Goal: Task Accomplishment & Management: Use online tool/utility

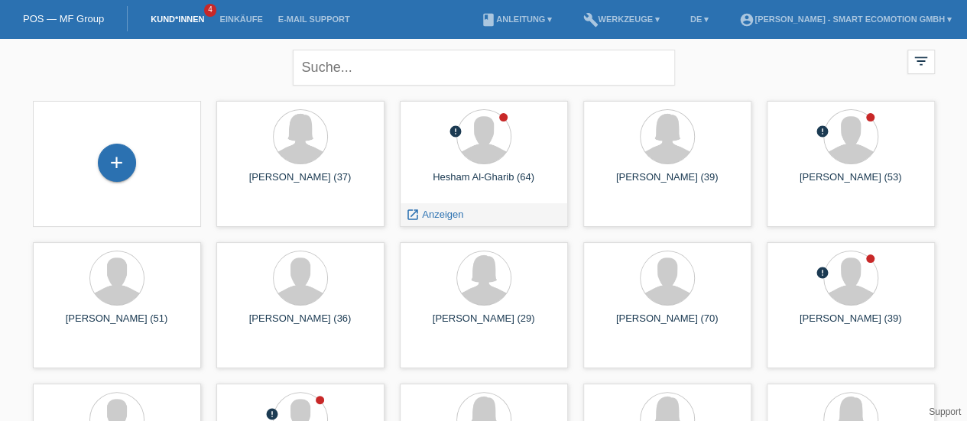
click at [487, 178] on div "Hesham Al-Gharib (64)" at bounding box center [484, 183] width 144 height 24
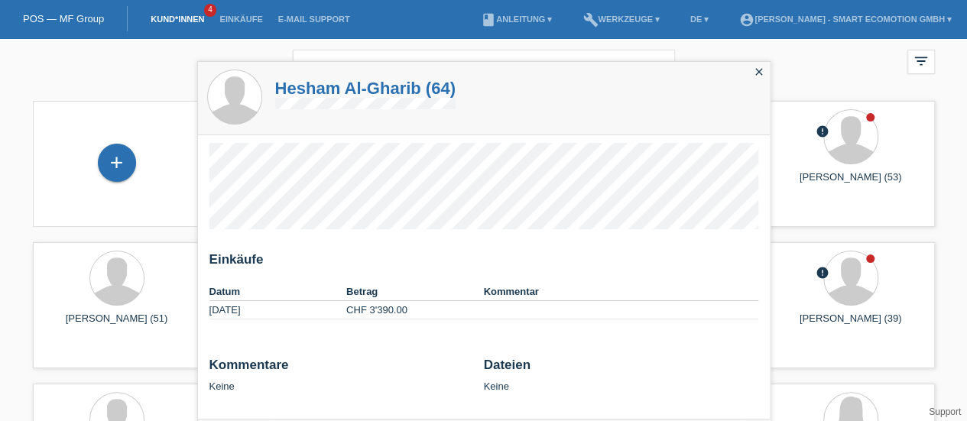
click at [320, 86] on h1 "Hesham Al-Gharib (64)" at bounding box center [365, 88] width 180 height 19
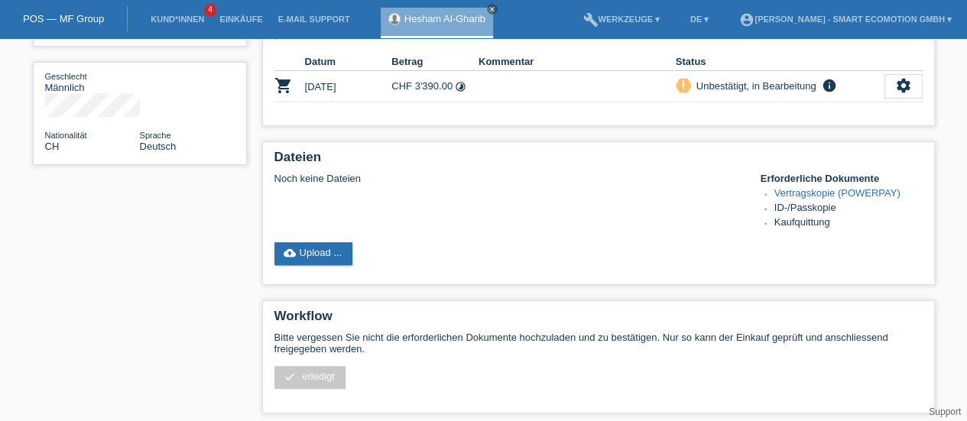
scroll to position [200, 0]
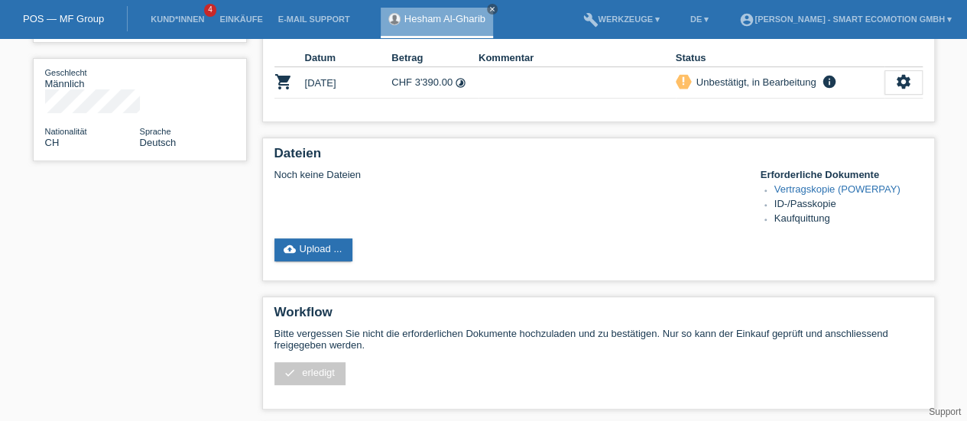
click at [324, 250] on link "cloud_upload Upload ..." at bounding box center [313, 250] width 79 height 23
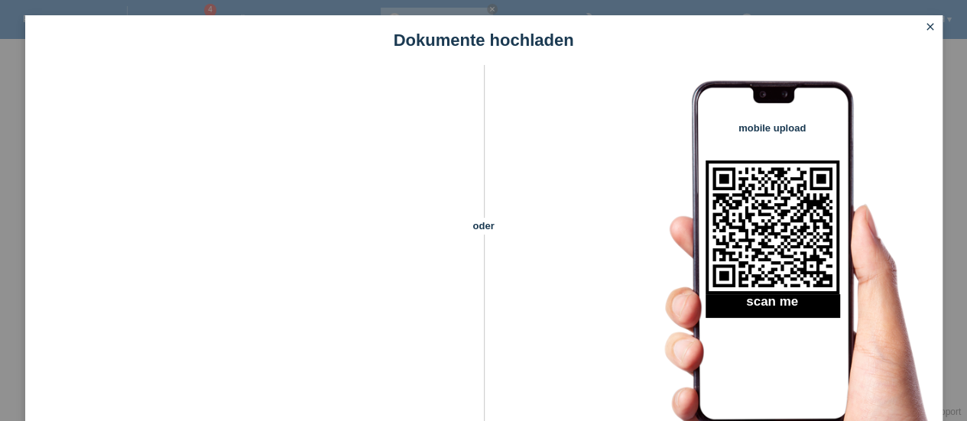
click at [930, 24] on icon "close" at bounding box center [930, 27] width 12 height 12
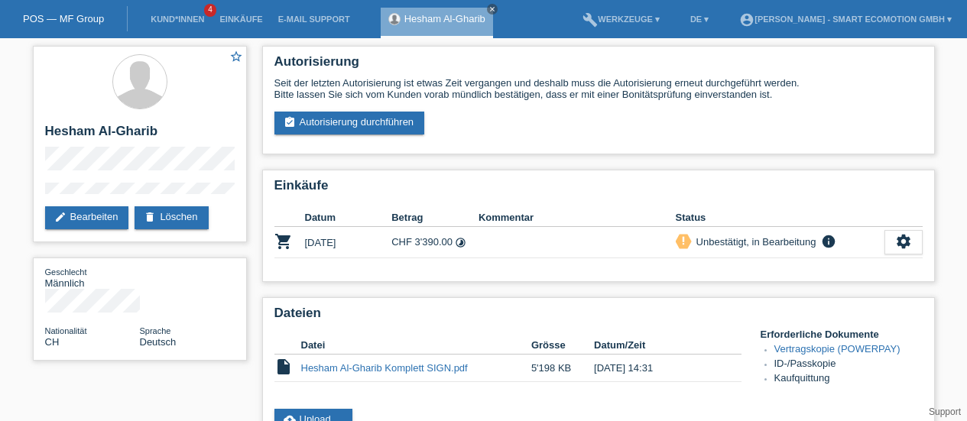
scroll to position [200, 0]
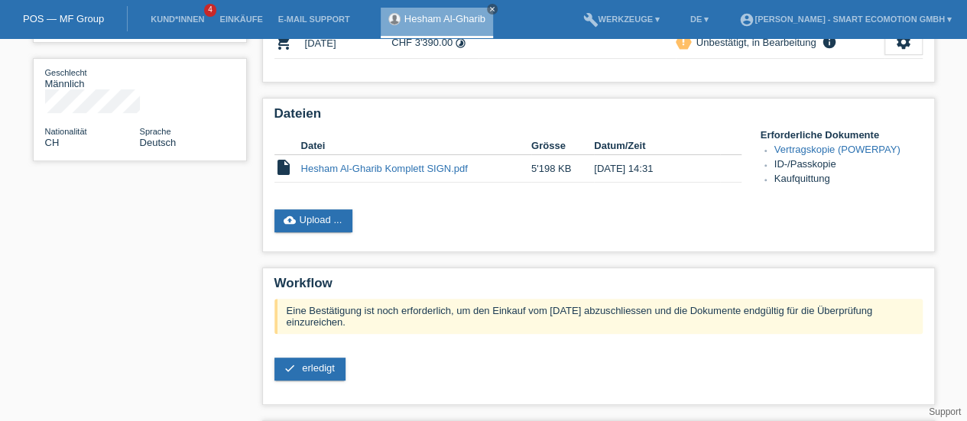
click at [378, 170] on link "Hesham Al-Gharib Komplett SIGN.pdf" at bounding box center [384, 168] width 167 height 11
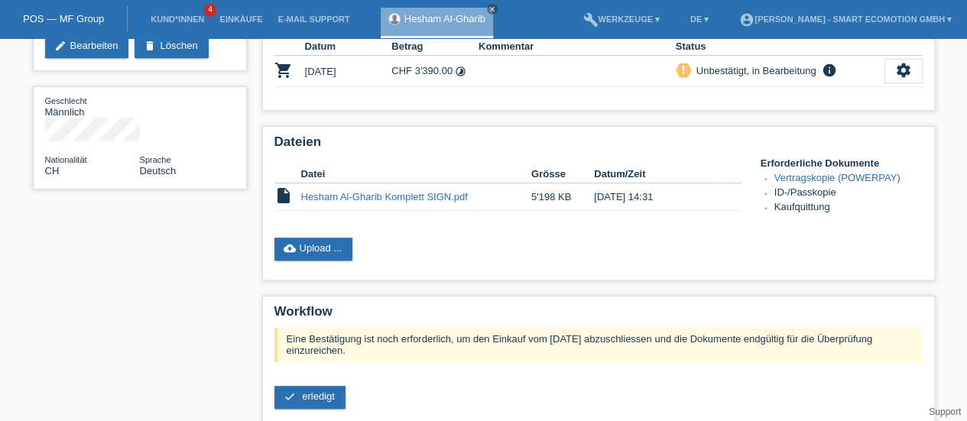
scroll to position [300, 0]
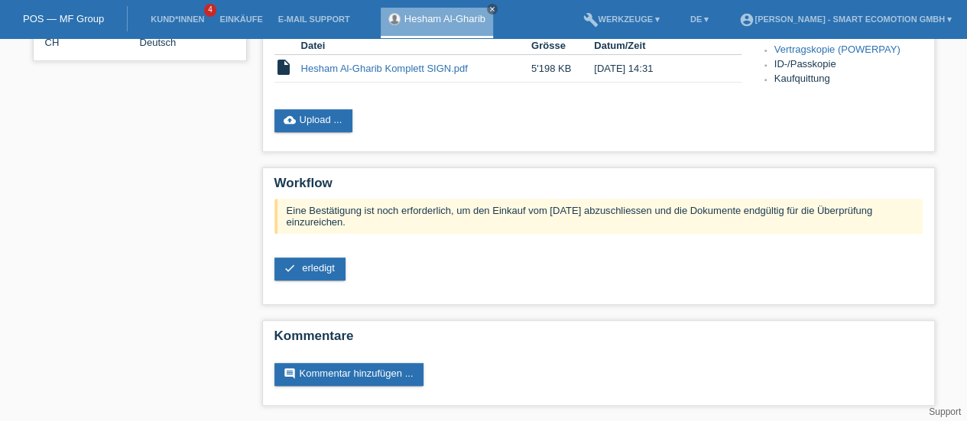
click at [324, 268] on span "erledigt" at bounding box center [318, 267] width 33 height 11
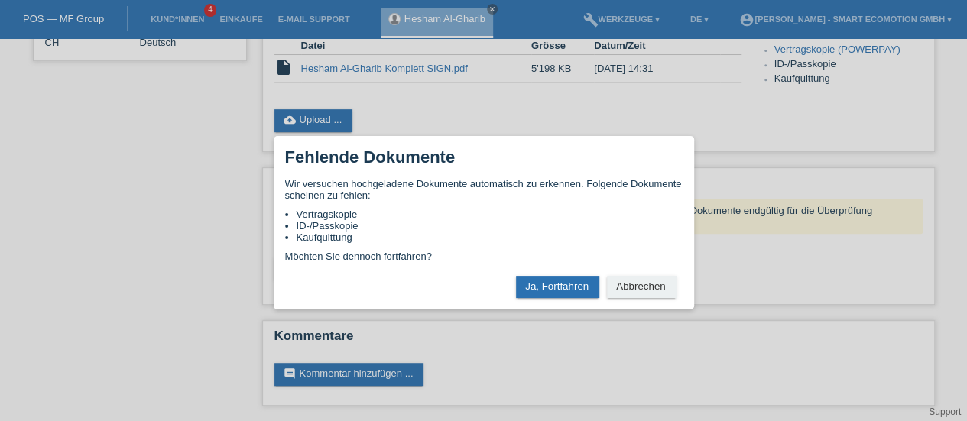
click at [564, 291] on button "Ja, Fortfahren" at bounding box center [557, 287] width 83 height 22
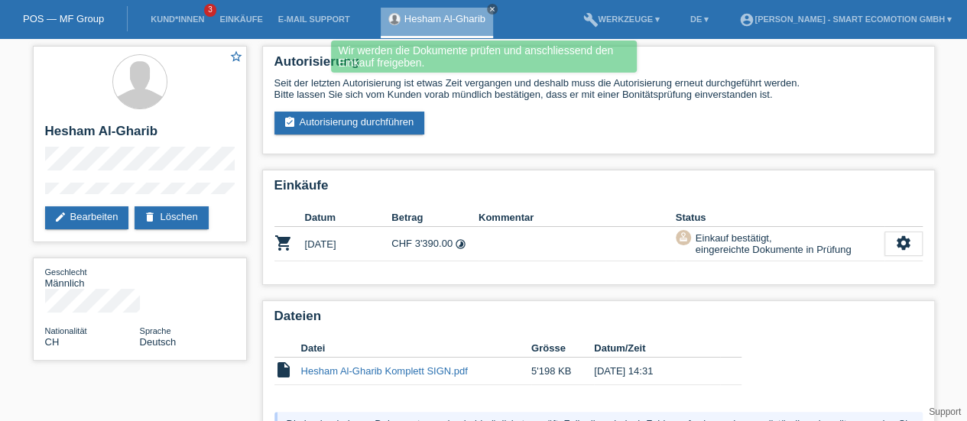
click at [491, 7] on icon "close" at bounding box center [493, 9] width 8 height 8
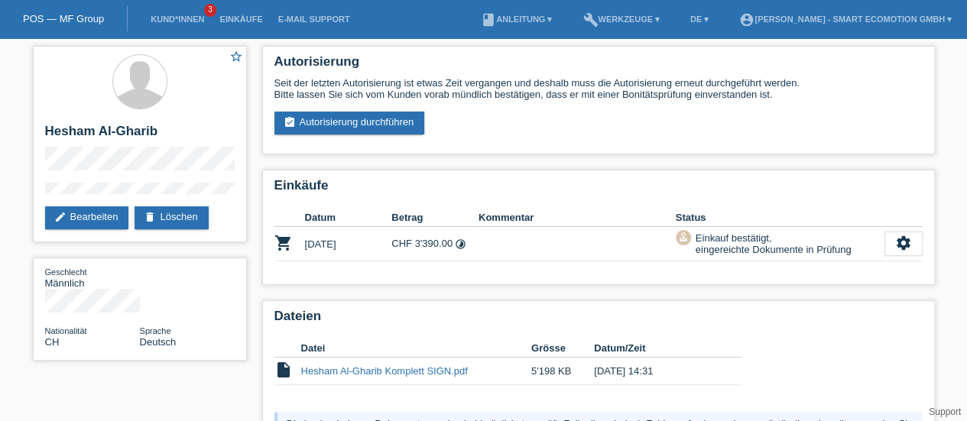
click at [165, 21] on link "Kund*innen" at bounding box center [177, 19] width 69 height 9
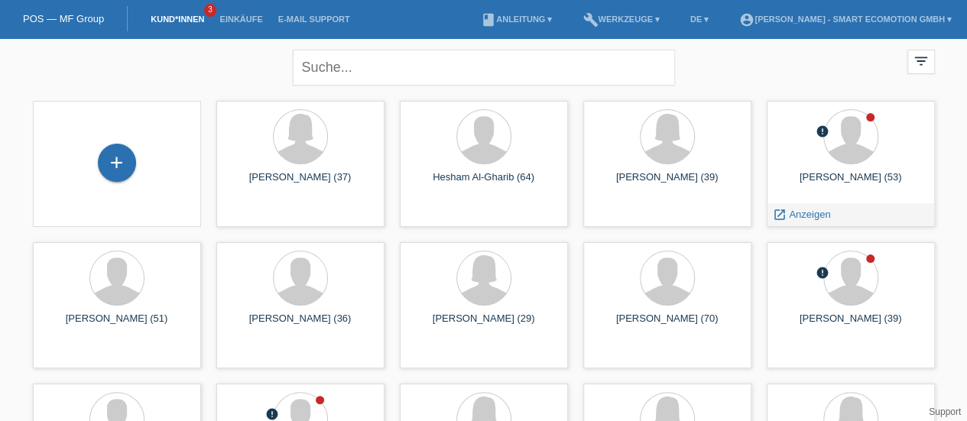
click at [842, 174] on div "[PERSON_NAME] (53)" at bounding box center [851, 183] width 144 height 24
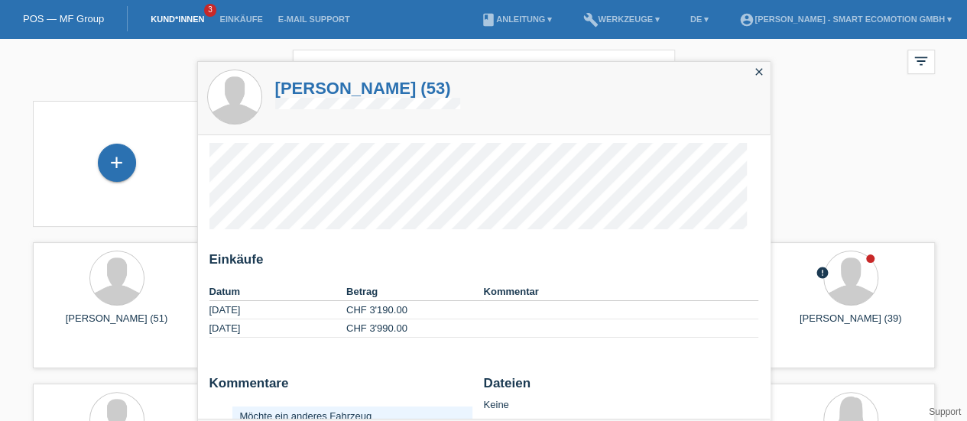
click at [326, 90] on h1 "Nagan Balasingam (53)" at bounding box center [367, 88] width 185 height 19
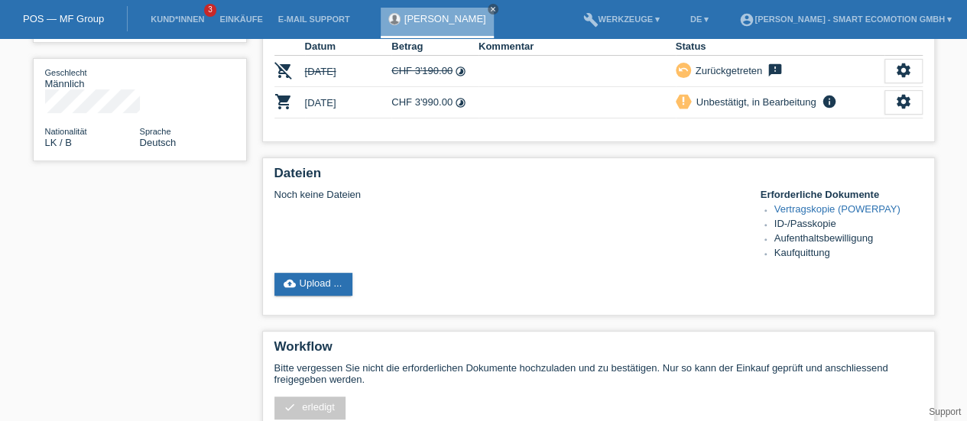
scroll to position [229, 0]
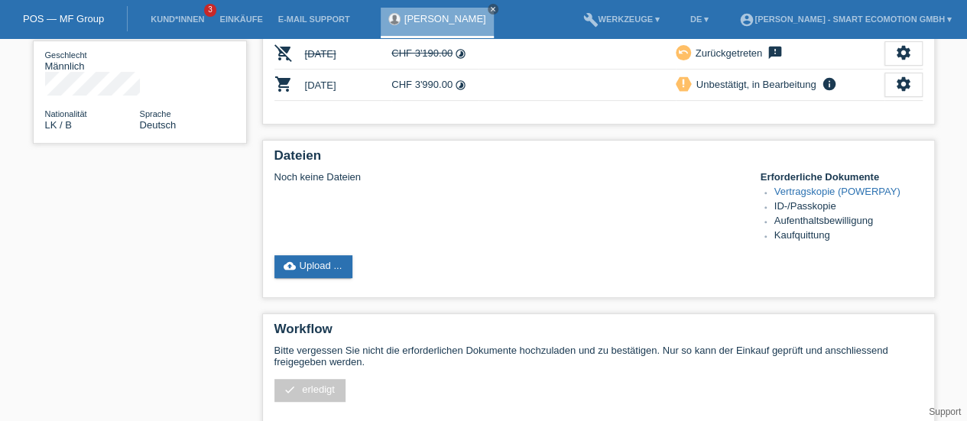
click at [320, 269] on link "cloud_upload Upload ..." at bounding box center [313, 266] width 79 height 23
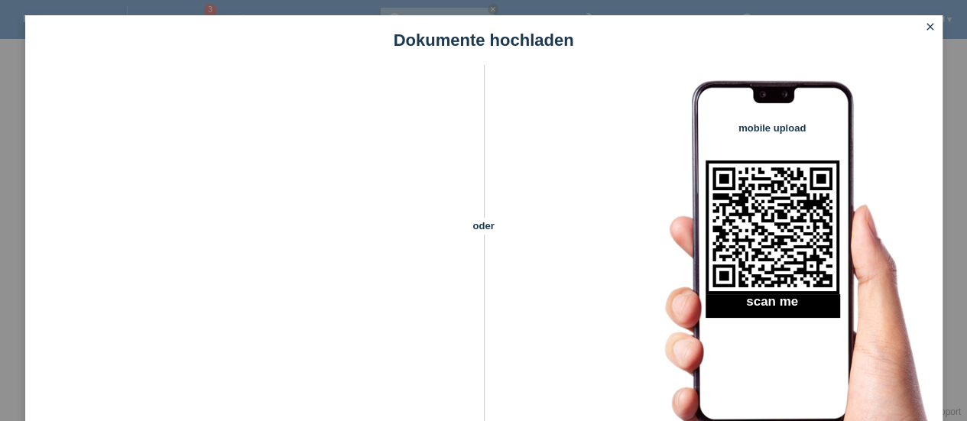
click at [931, 27] on icon "close" at bounding box center [930, 27] width 12 height 12
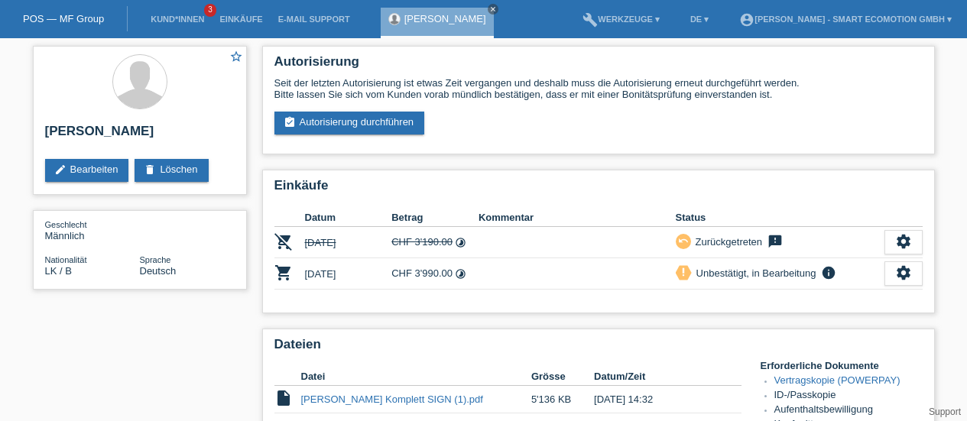
scroll to position [229, 0]
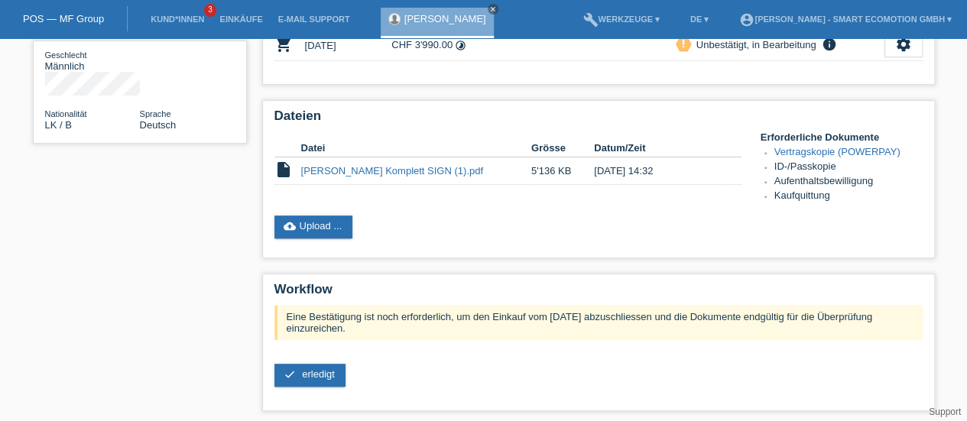
click at [377, 170] on link "[PERSON_NAME] Komplett SIGN (1).pdf" at bounding box center [392, 170] width 182 height 11
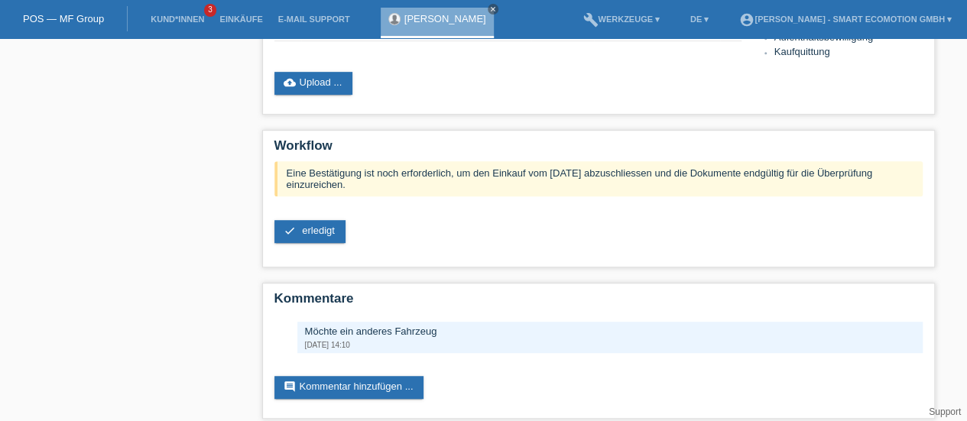
scroll to position [386, 0]
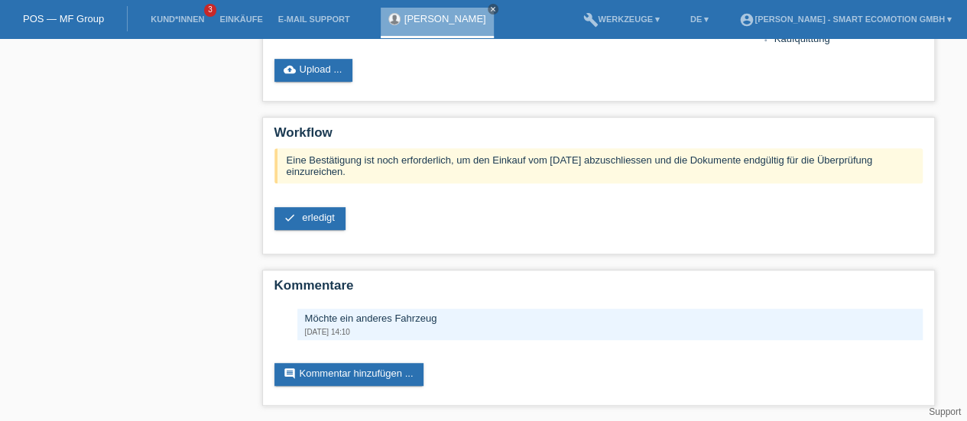
click at [317, 216] on span "erledigt" at bounding box center [318, 217] width 33 height 11
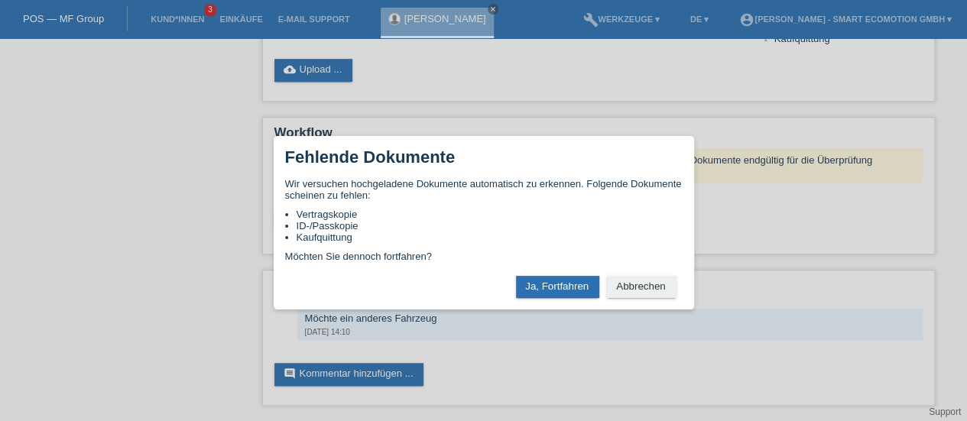
click at [557, 284] on button "Ja, Fortfahren" at bounding box center [557, 287] width 83 height 22
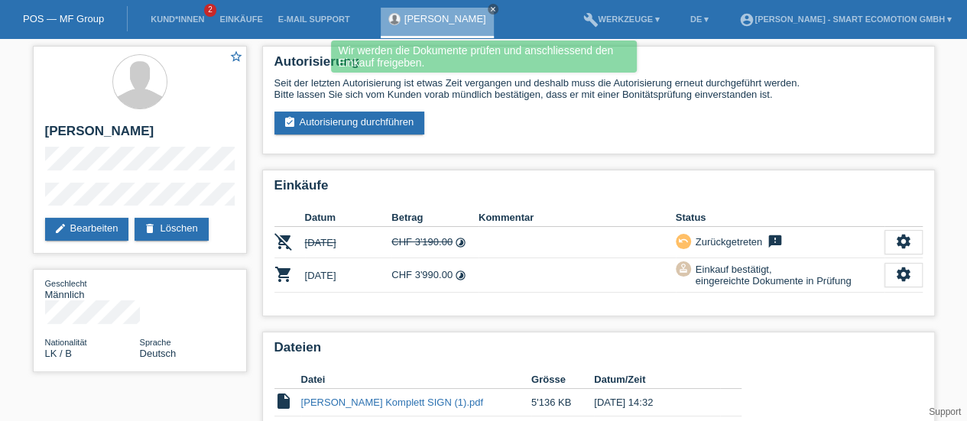
click at [492, 10] on icon "close" at bounding box center [493, 9] width 8 height 8
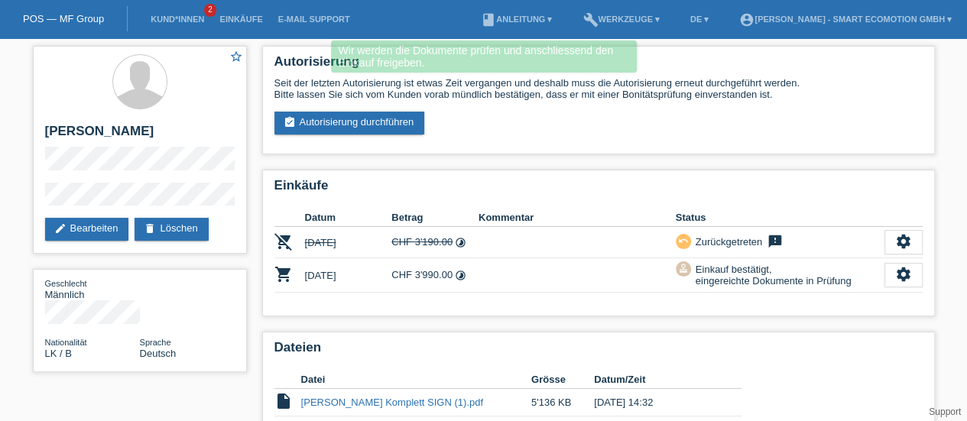
click at [176, 19] on link "Kund*innen" at bounding box center [177, 19] width 69 height 9
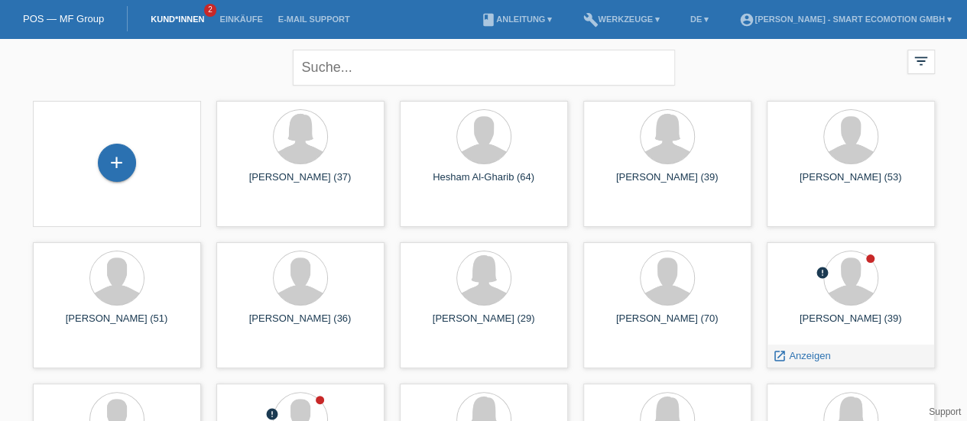
click at [859, 317] on div "Driton Derguti (39)" at bounding box center [851, 325] width 144 height 24
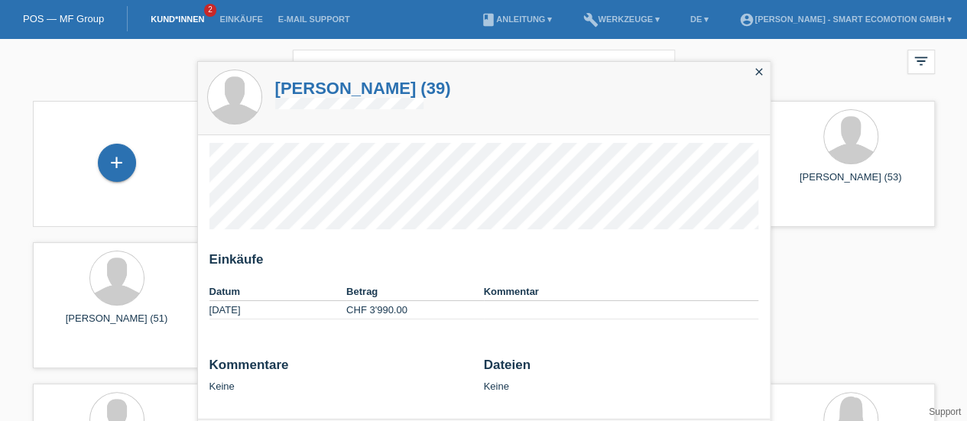
click at [312, 86] on h1 "Driton Derguti (39)" at bounding box center [363, 88] width 176 height 19
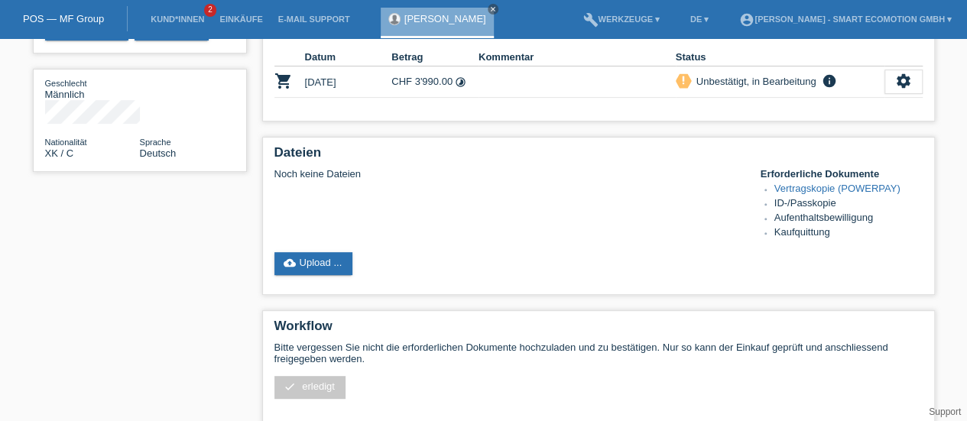
scroll to position [195, 0]
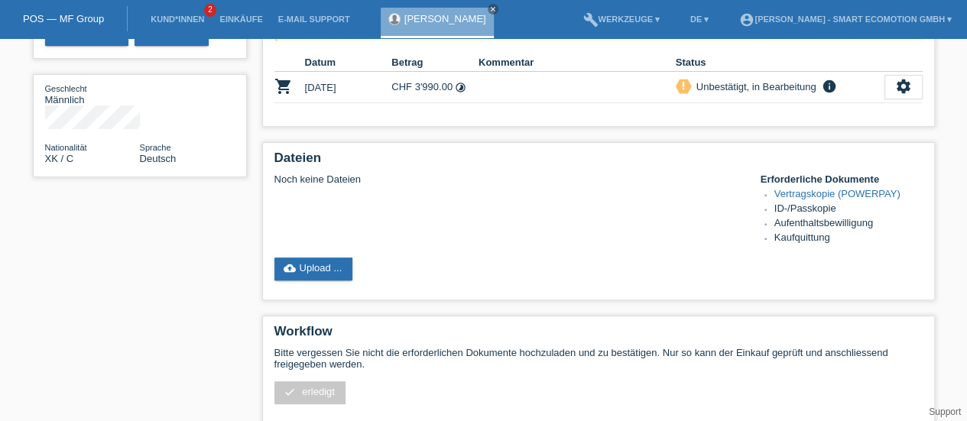
click at [312, 266] on link "cloud_upload Upload ..." at bounding box center [313, 269] width 79 height 23
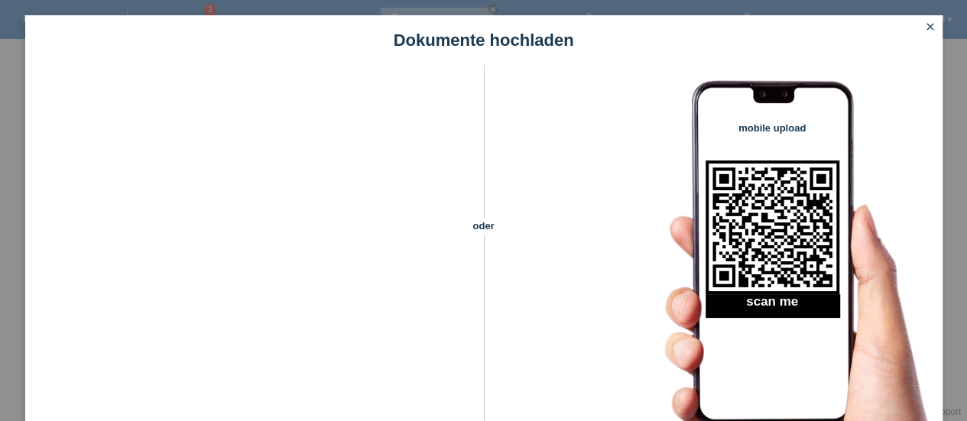
click at [931, 28] on icon "close" at bounding box center [930, 27] width 12 height 12
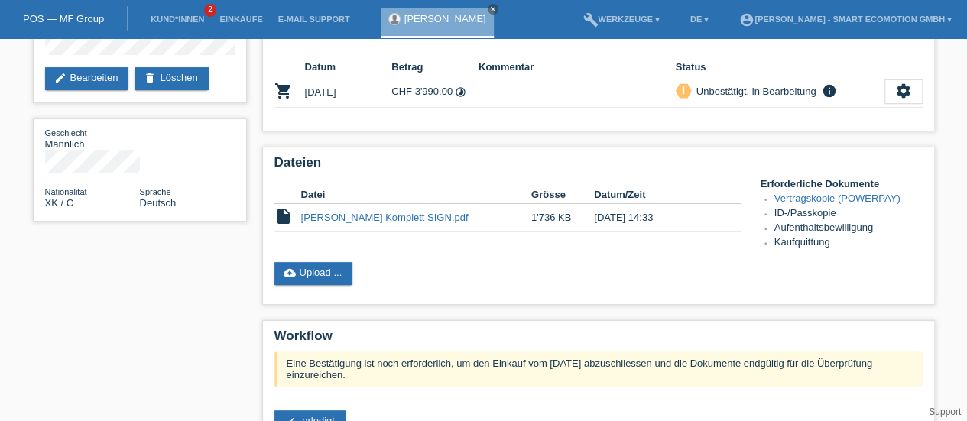
scroll to position [155, 0]
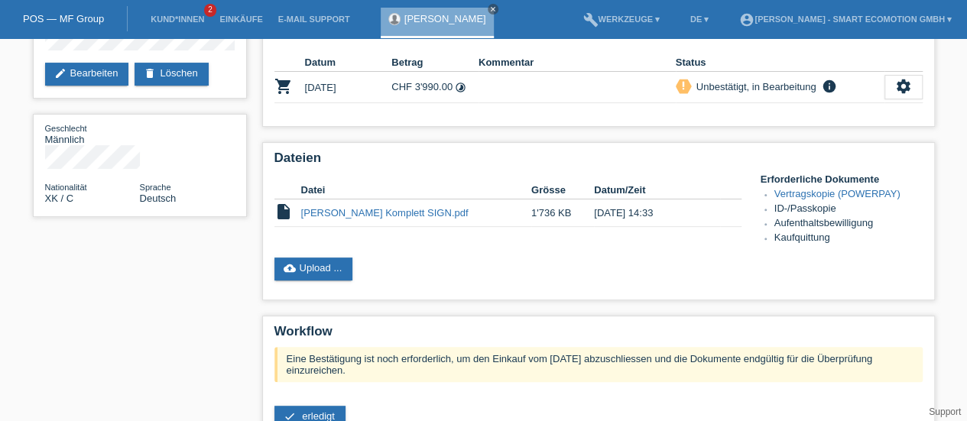
click at [373, 214] on link "[PERSON_NAME] Komplett SIGN.pdf" at bounding box center [384, 212] width 167 height 11
click at [307, 268] on link "cloud_upload Upload ..." at bounding box center [313, 269] width 79 height 23
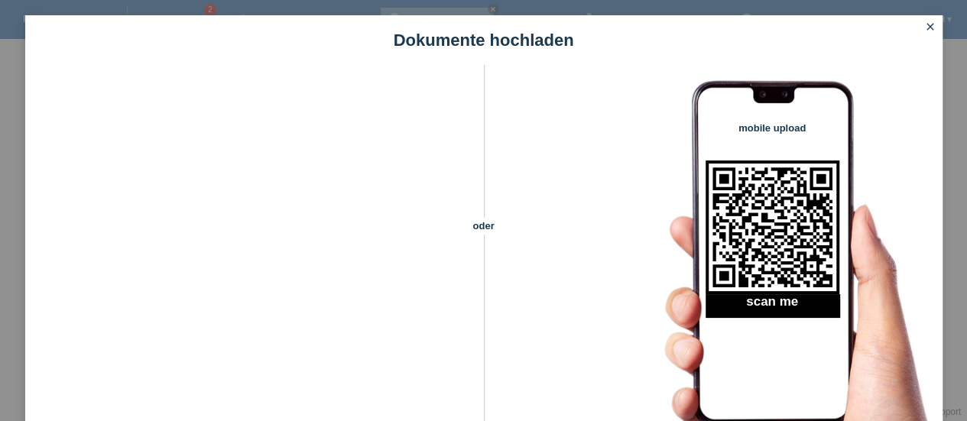
click at [928, 30] on icon "close" at bounding box center [930, 27] width 12 height 12
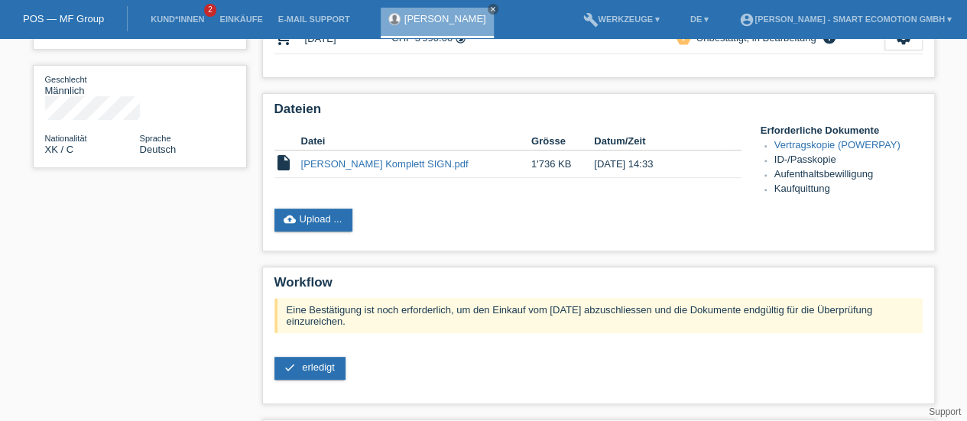
scroll to position [229, 0]
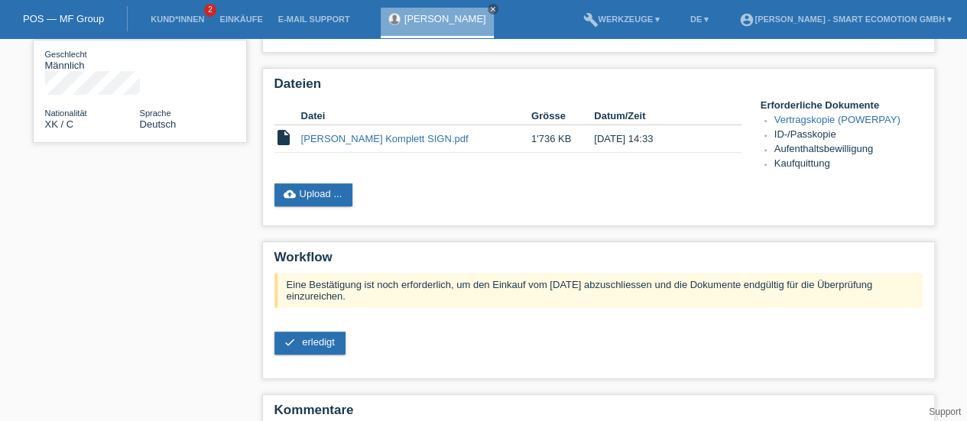
click at [329, 348] on span "erledigt" at bounding box center [318, 341] width 33 height 11
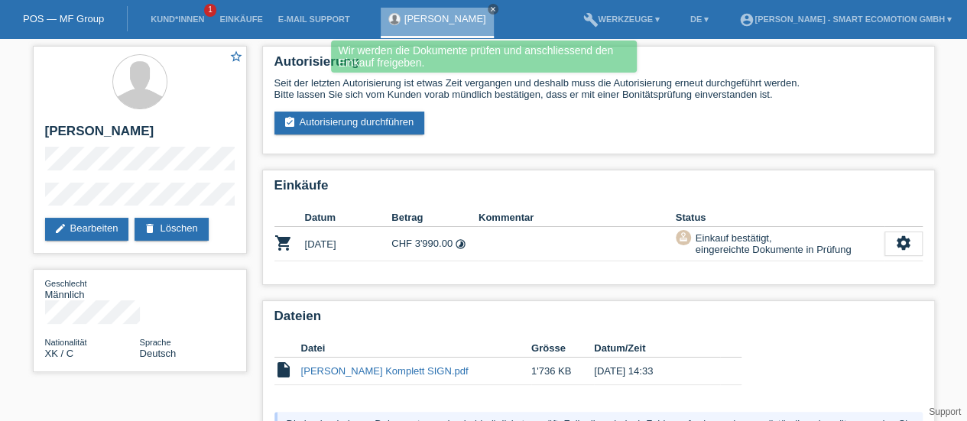
click at [489, 8] on icon "close" at bounding box center [493, 9] width 8 height 8
